Goal: Find specific page/section: Find specific page/section

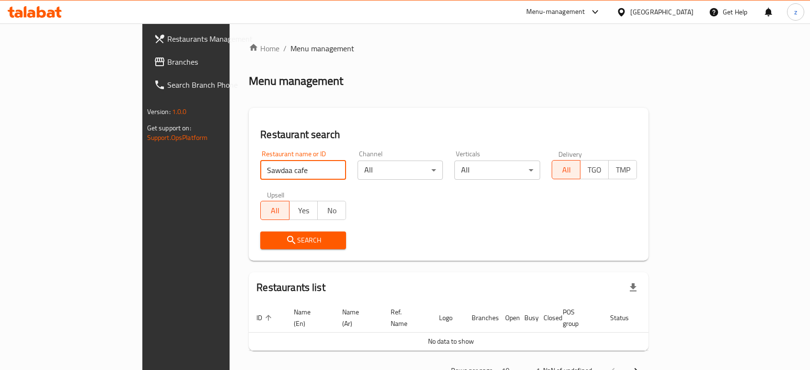
scroll to position [21, 0]
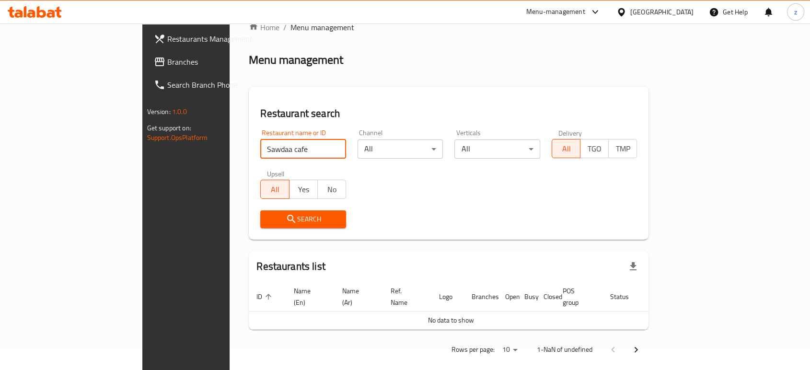
drag, startPoint x: 168, startPoint y: 154, endPoint x: 104, endPoint y: 149, distance: 64.5
click at [142, 151] on div "Restaurants Management Branches Search Branch Phone Version: 1.0.0 Get support …" at bounding box center [405, 191] width 526 height 379
type input "mr kaftaji"
click button "Search" at bounding box center [303, 219] width 86 height 18
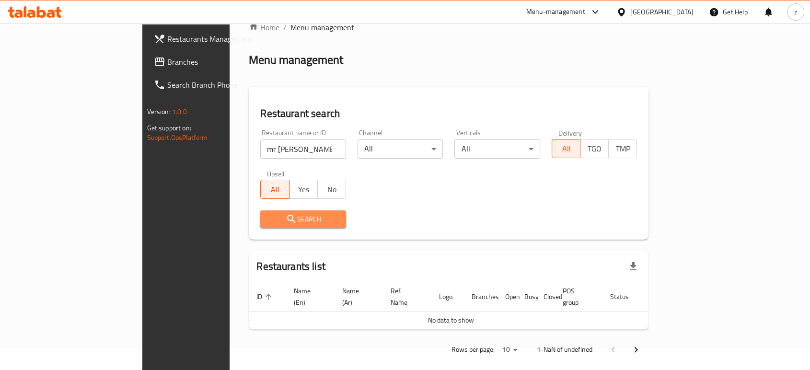
click at [260, 225] on button "Search" at bounding box center [303, 219] width 86 height 18
click at [268, 220] on span "Search" at bounding box center [303, 219] width 70 height 12
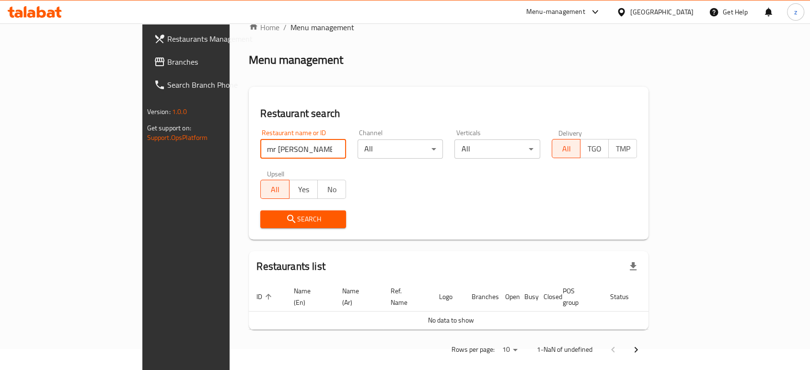
click at [260, 152] on input "mr kaftaji" at bounding box center [303, 148] width 86 height 19
click button "Search" at bounding box center [303, 219] width 86 height 18
drag, startPoint x: 228, startPoint y: 152, endPoint x: 145, endPoint y: 150, distance: 83.0
click at [230, 150] on div "Home / Menu management Menu management Restaurant search Restaurant name or ID …" at bounding box center [449, 191] width 438 height 379
click at [286, 221] on icon "submit" at bounding box center [292, 219] width 12 height 12
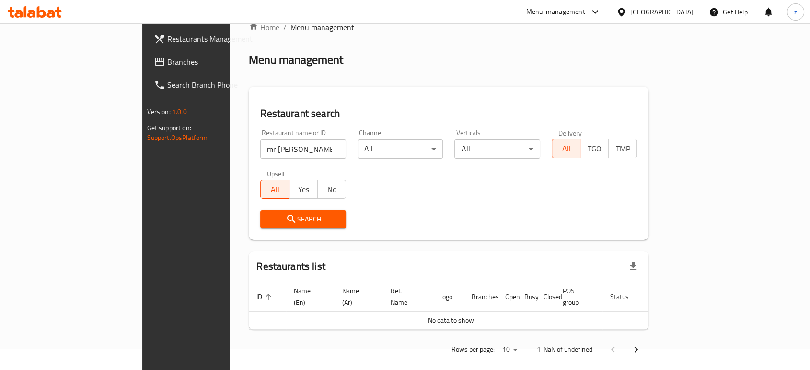
click at [268, 216] on span "Search" at bounding box center [303, 219] width 70 height 12
